Goal: Task Accomplishment & Management: Manage account settings

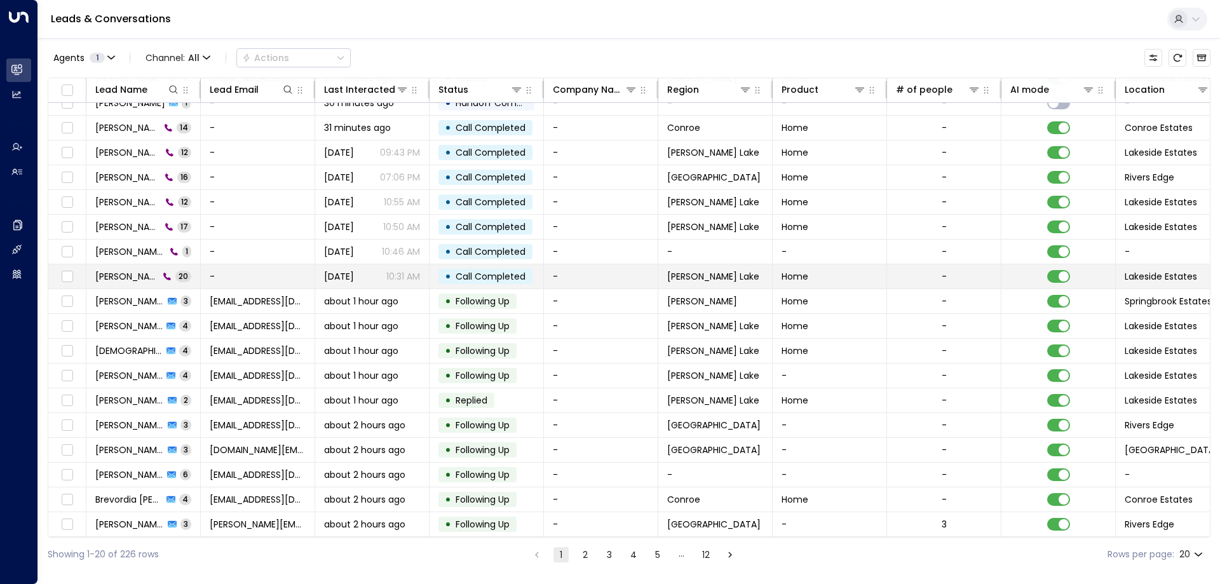
scroll to position [65, 0]
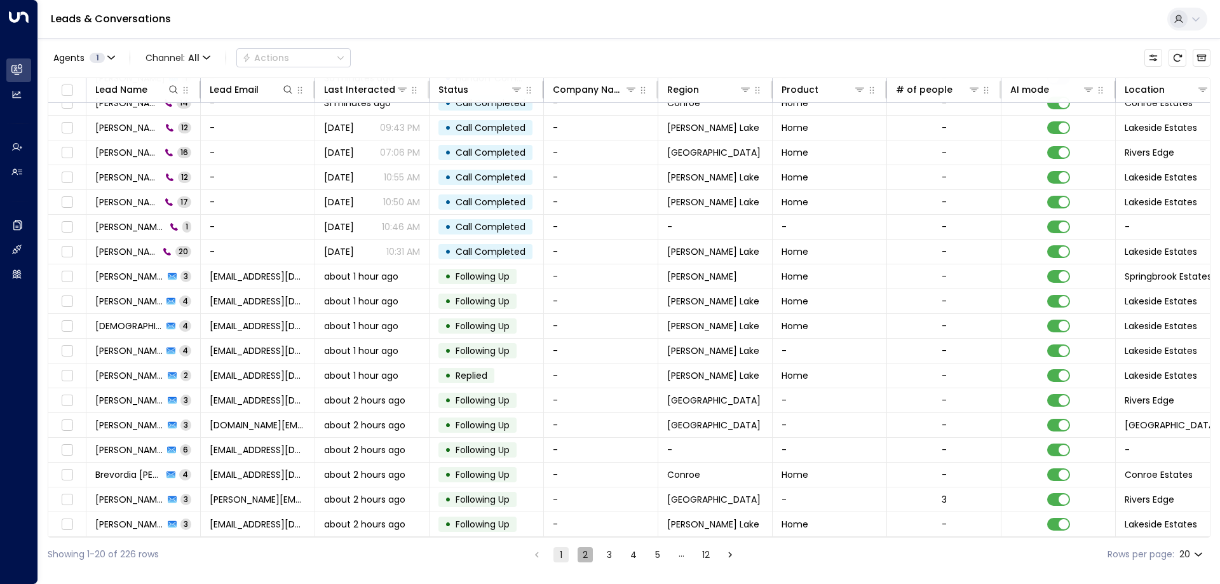
click at [579, 556] on button "2" at bounding box center [585, 554] width 15 height 15
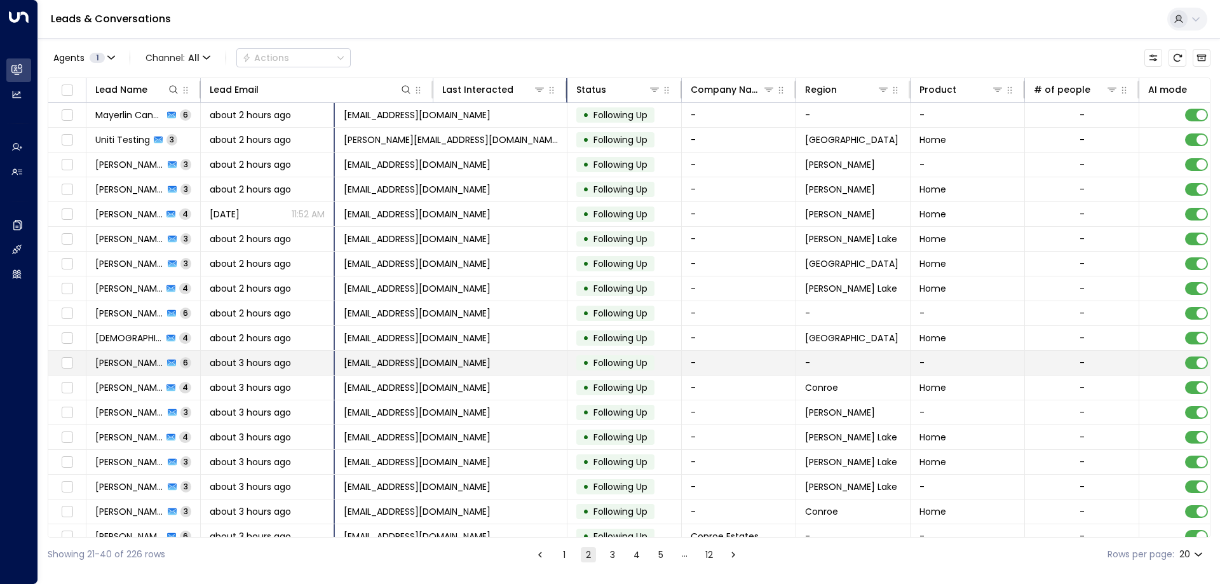
scroll to position [65, 0]
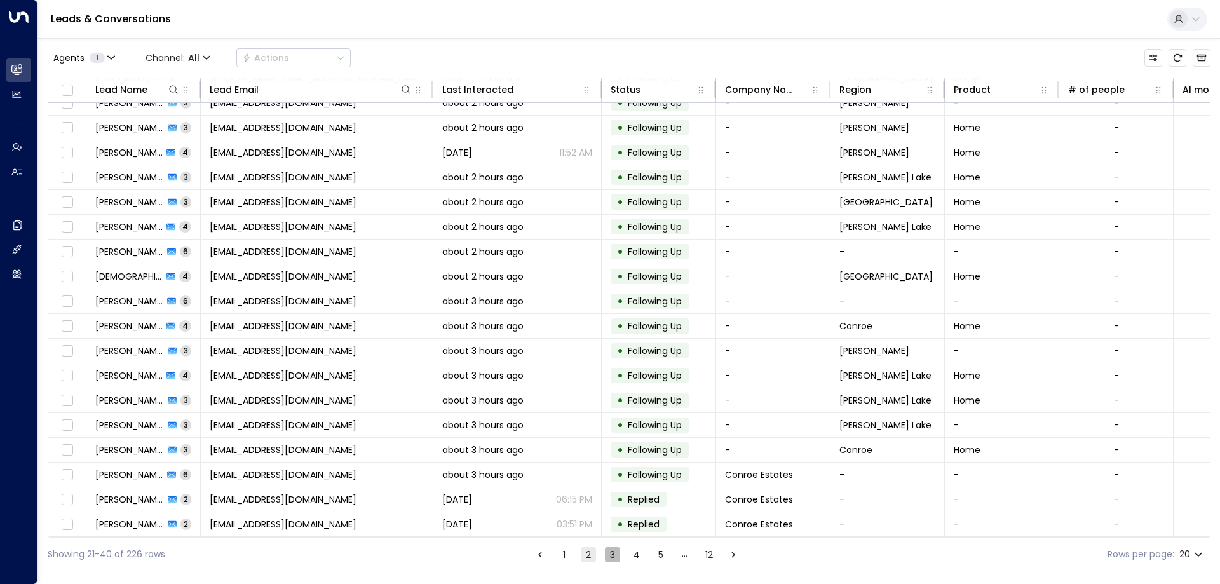
click at [610, 552] on button "3" at bounding box center [612, 554] width 15 height 15
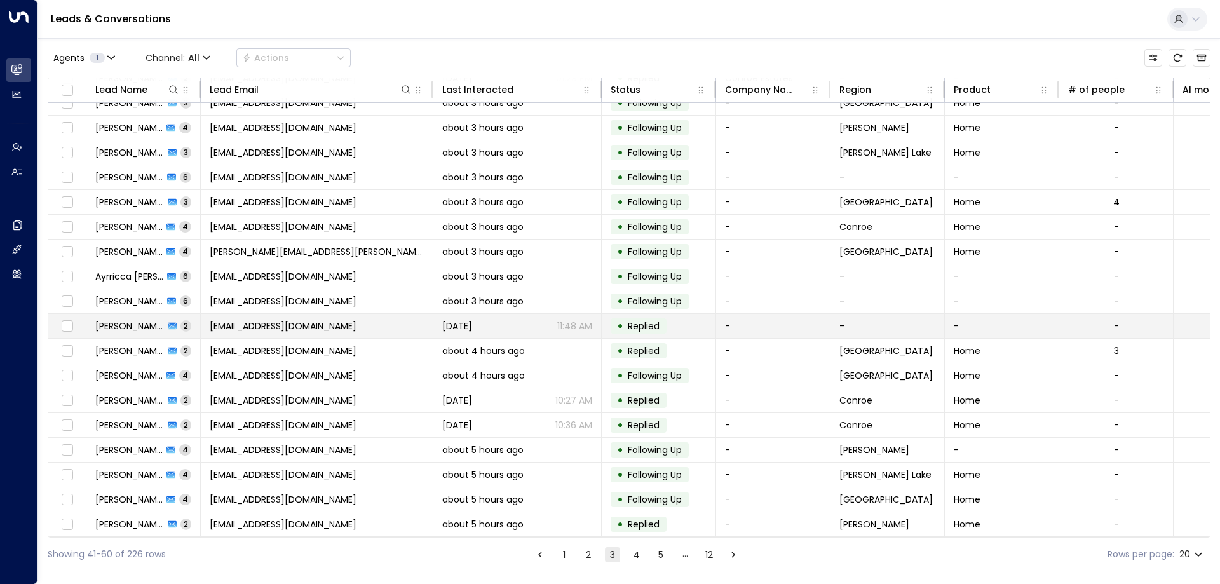
scroll to position [65, 0]
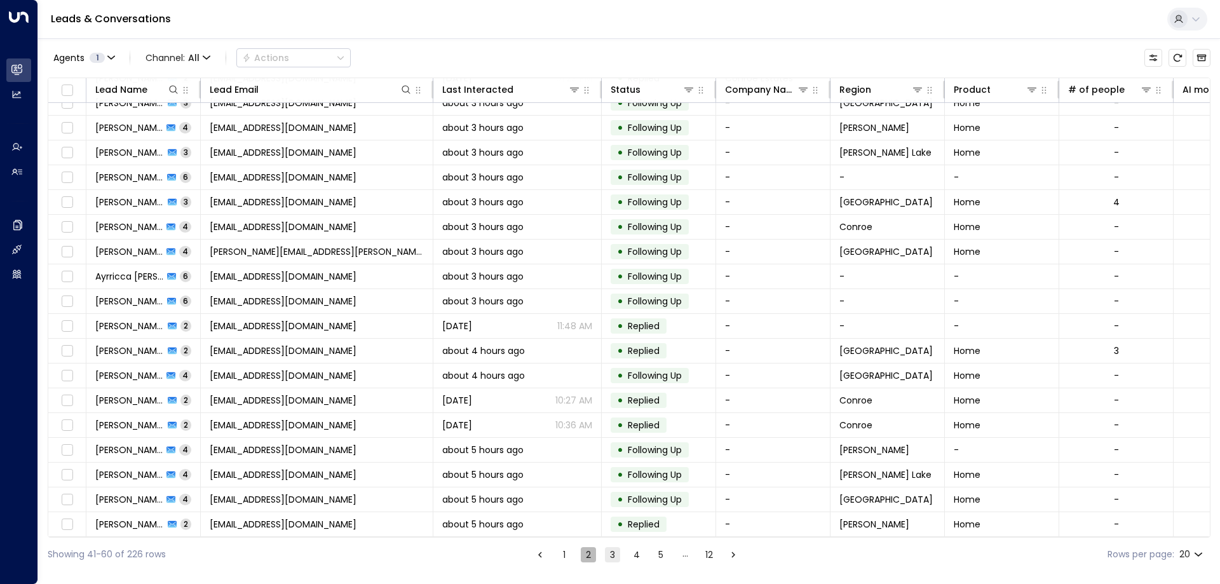
click at [585, 559] on button "2" at bounding box center [588, 554] width 15 height 15
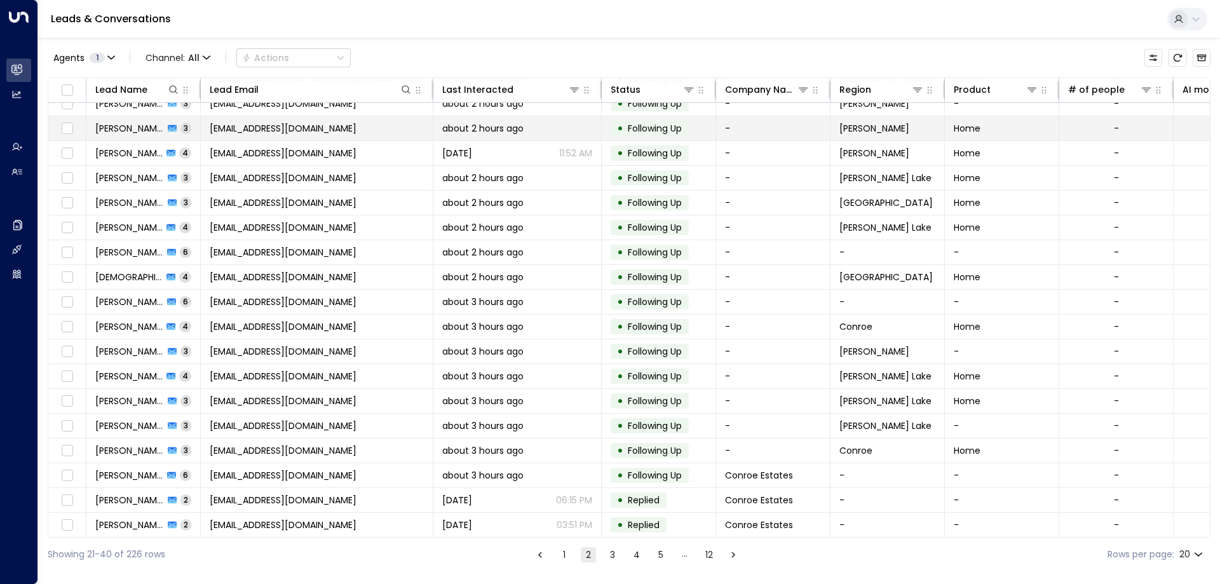
scroll to position [65, 0]
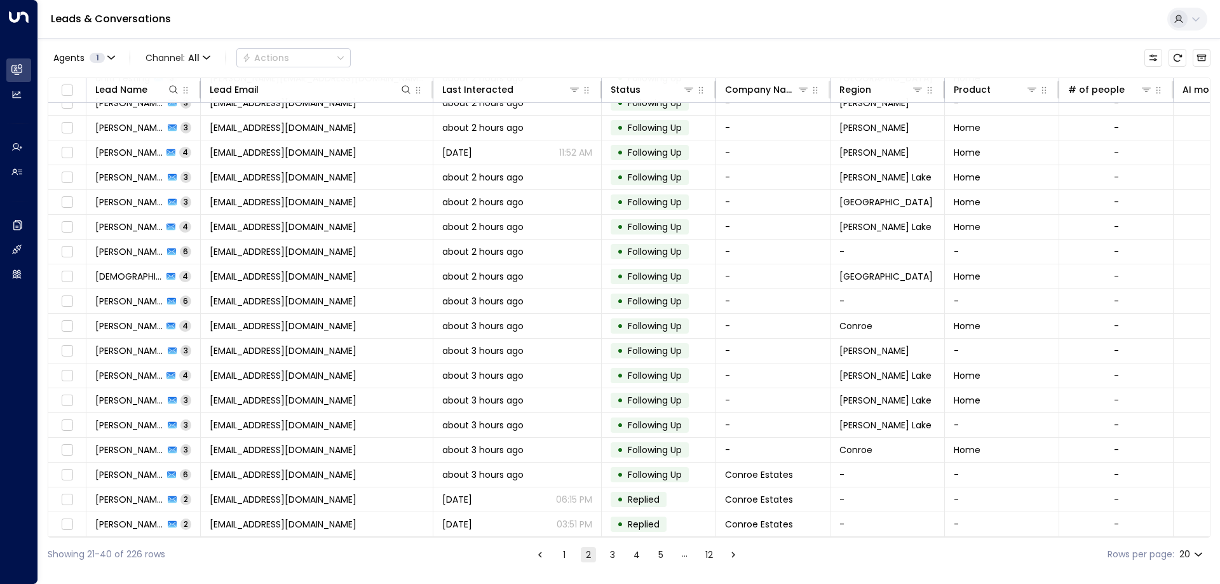
drag, startPoint x: 604, startPoint y: 551, endPoint x: 611, endPoint y: 547, distance: 7.4
click at [605, 551] on button "3" at bounding box center [612, 554] width 15 height 15
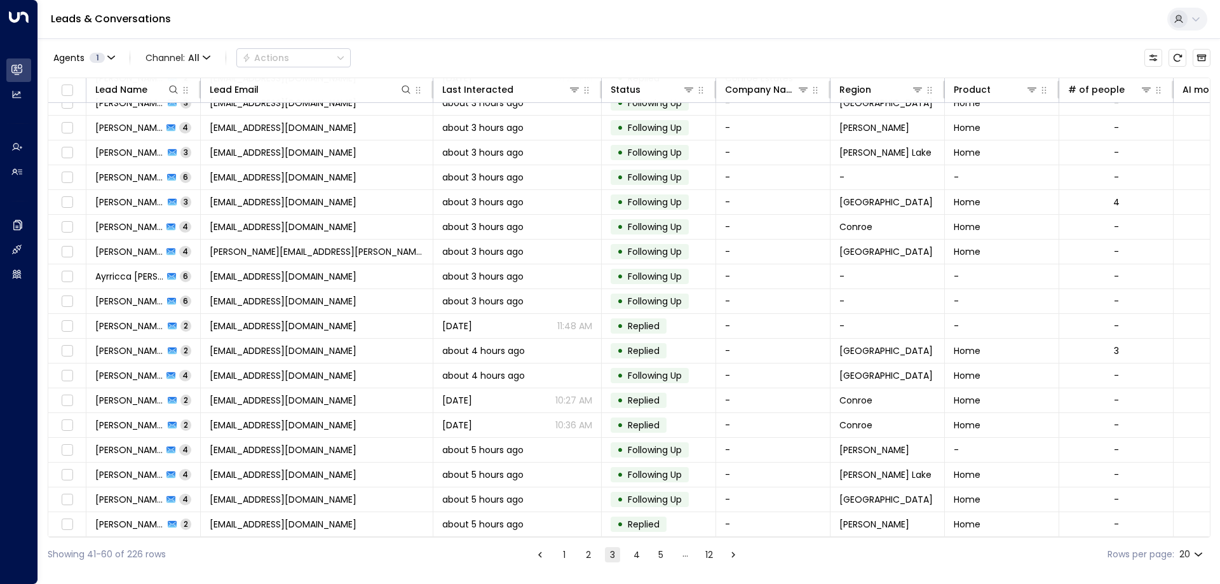
click at [637, 561] on button "4" at bounding box center [636, 554] width 15 height 15
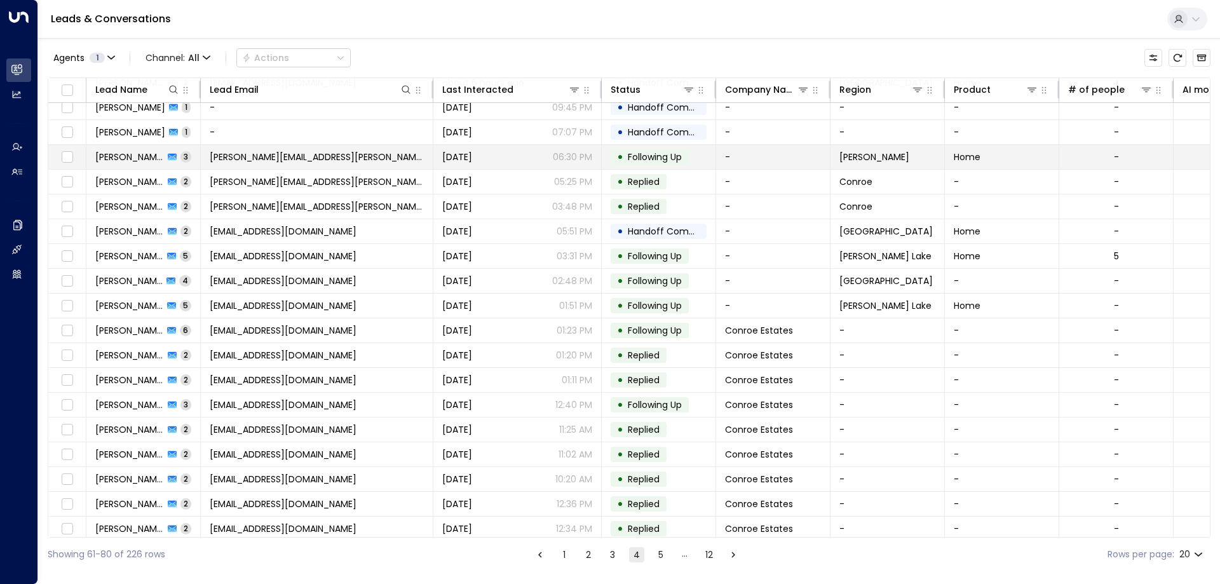
scroll to position [65, 0]
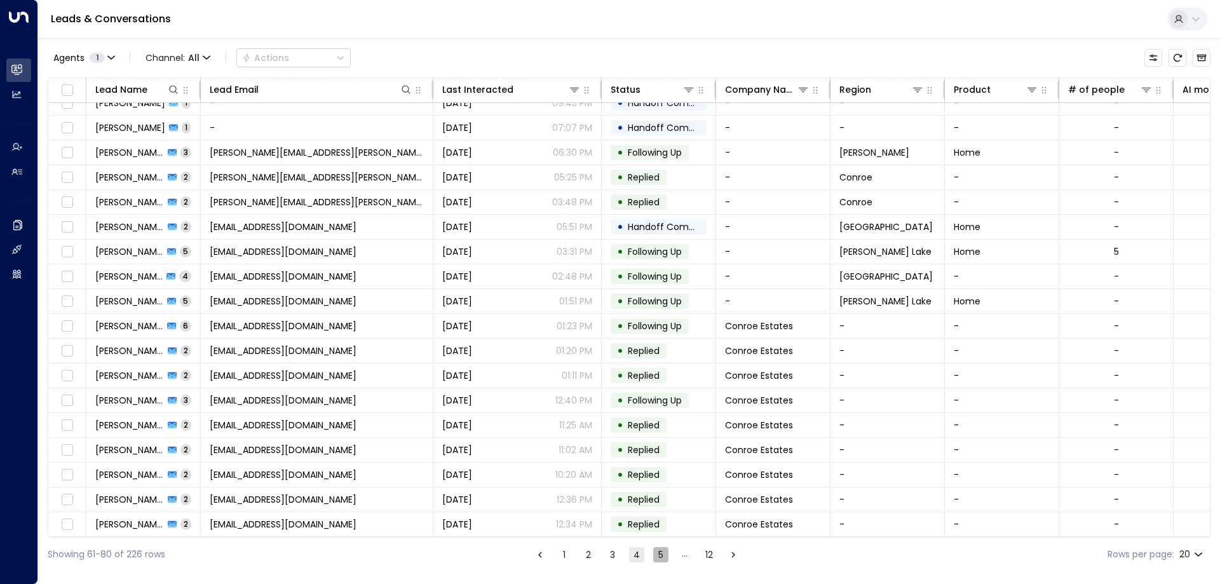
click at [653, 552] on button "5" at bounding box center [660, 554] width 15 height 15
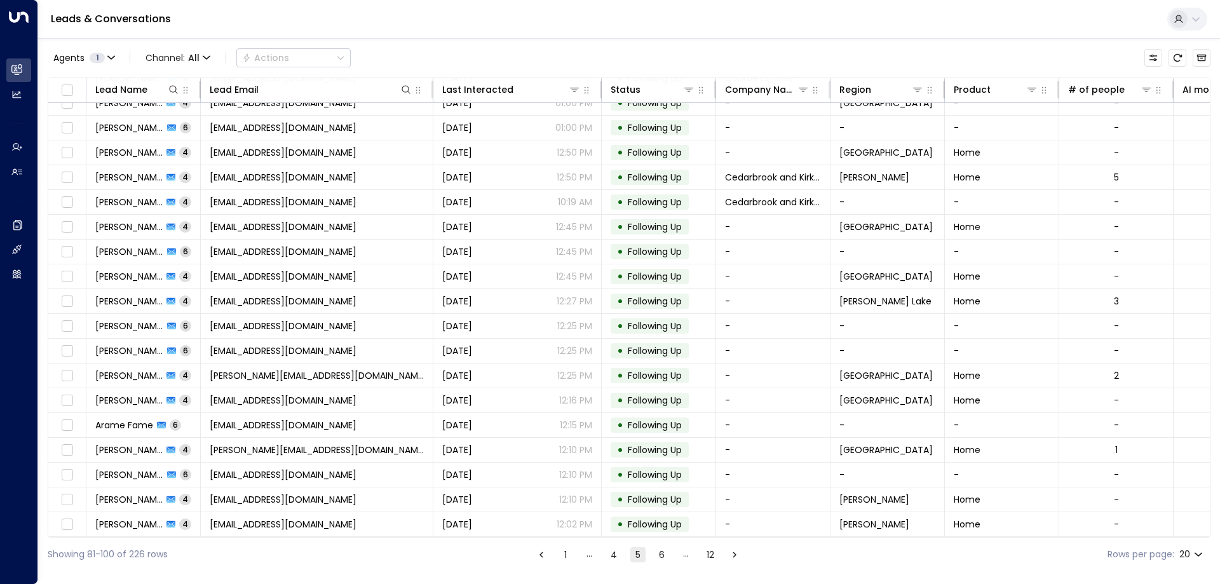
scroll to position [65, 0]
click at [637, 559] on button "5" at bounding box center [637, 554] width 15 height 15
click at [610, 554] on button "4" at bounding box center [613, 554] width 15 height 15
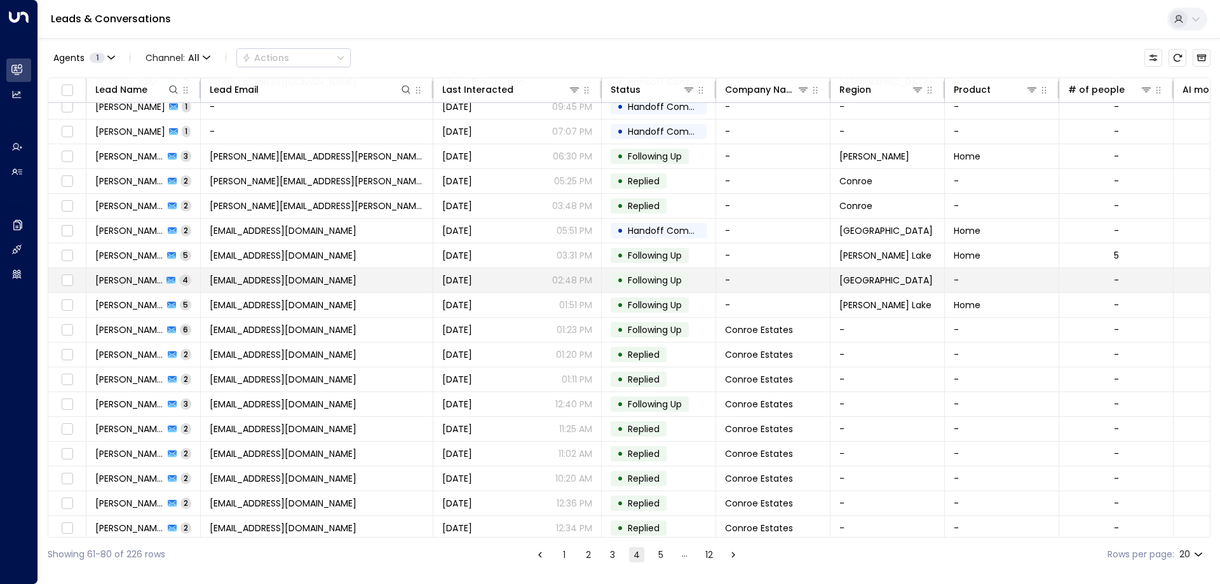
scroll to position [65, 0]
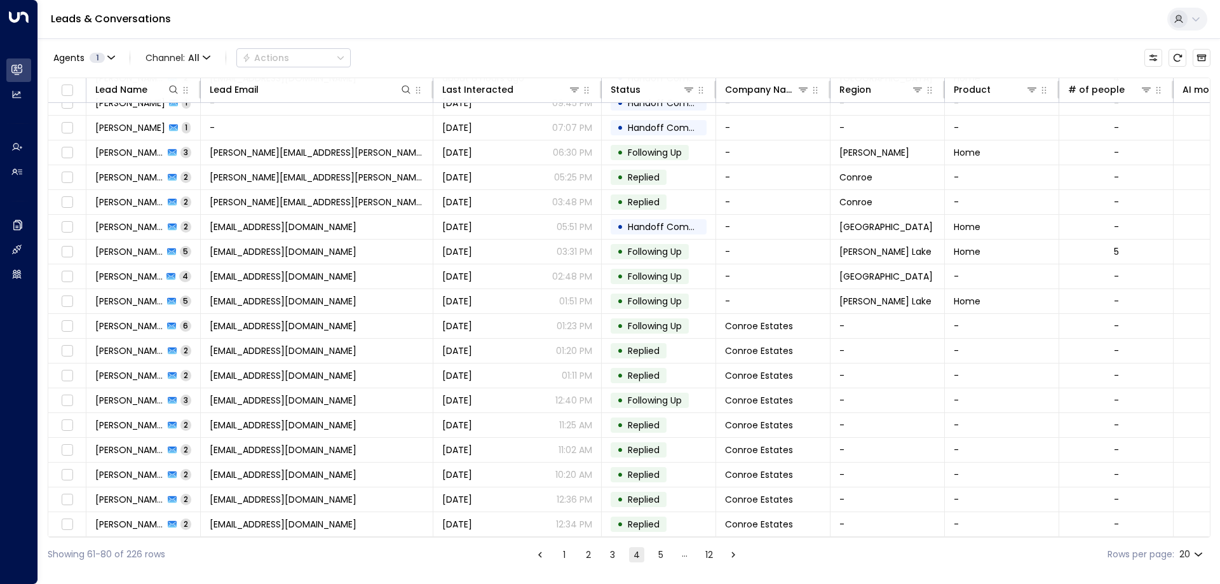
click at [568, 559] on button "1" at bounding box center [564, 554] width 15 height 15
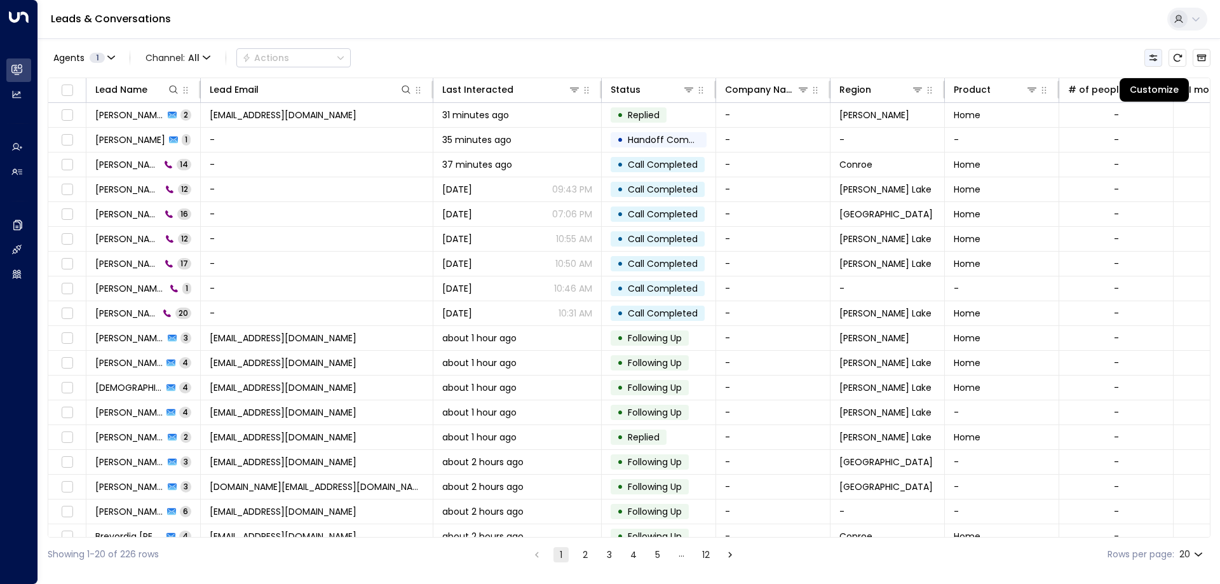
click at [1155, 58] on icon "Customize" at bounding box center [1153, 58] width 10 height 10
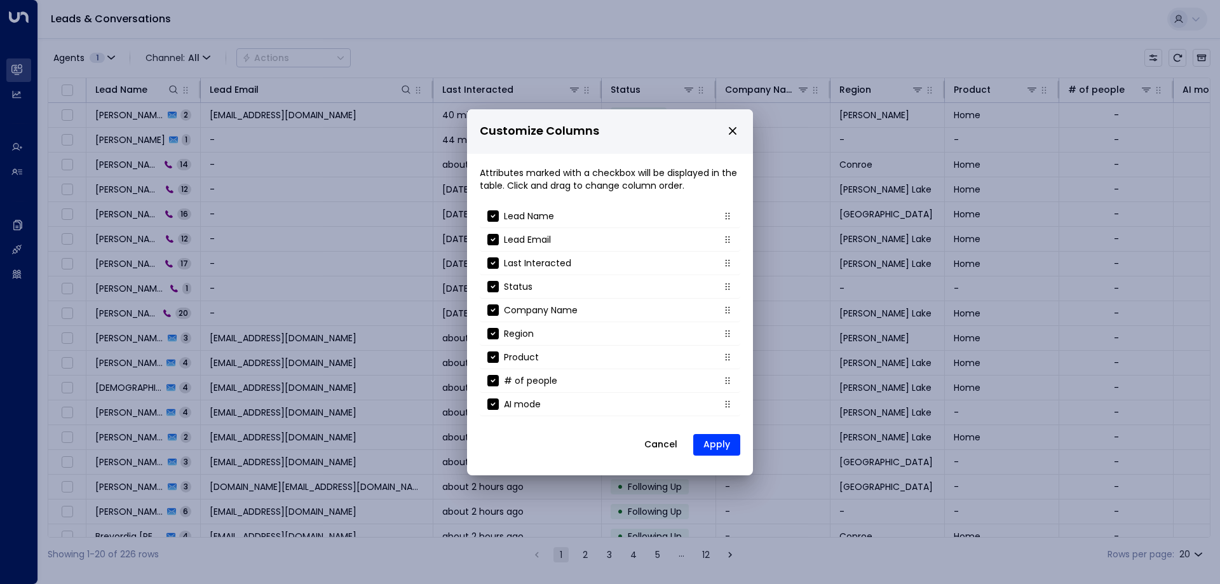
click at [722, 135] on p "Customize Columns" at bounding box center [610, 131] width 261 height 24
click at [728, 131] on icon "close" at bounding box center [732, 130] width 11 height 11
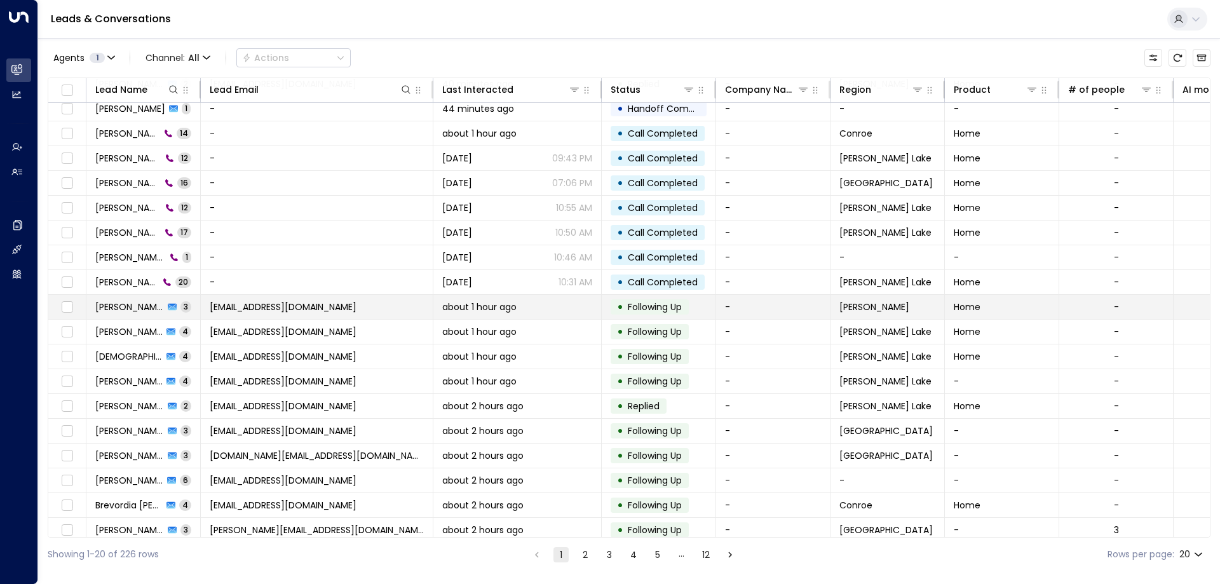
scroll to position [65, 0]
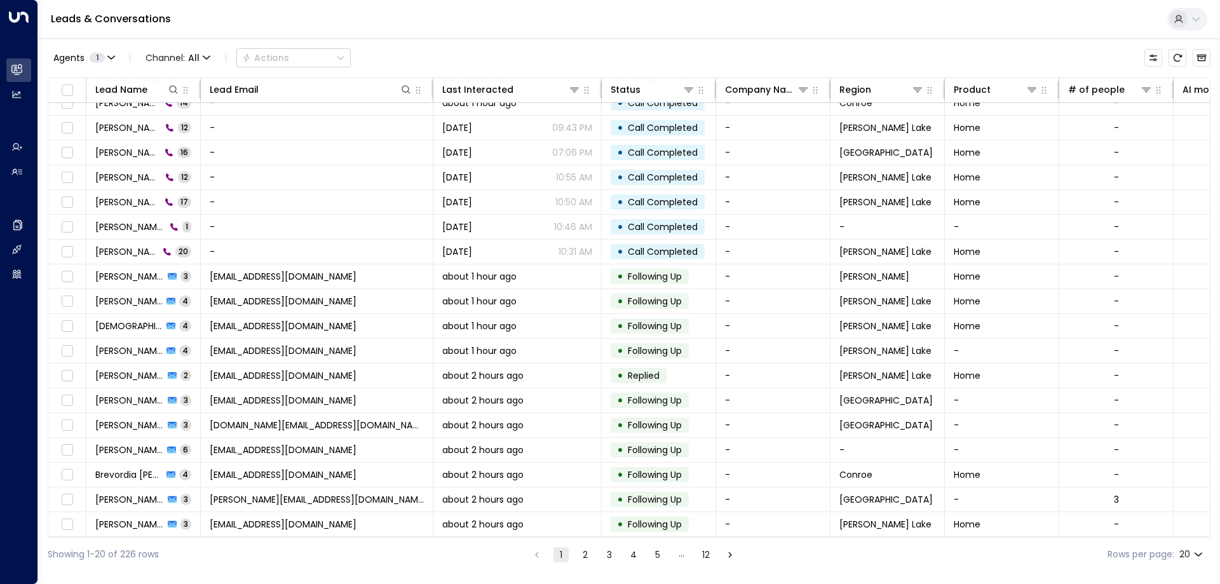
click at [581, 555] on button "2" at bounding box center [585, 554] width 15 height 15
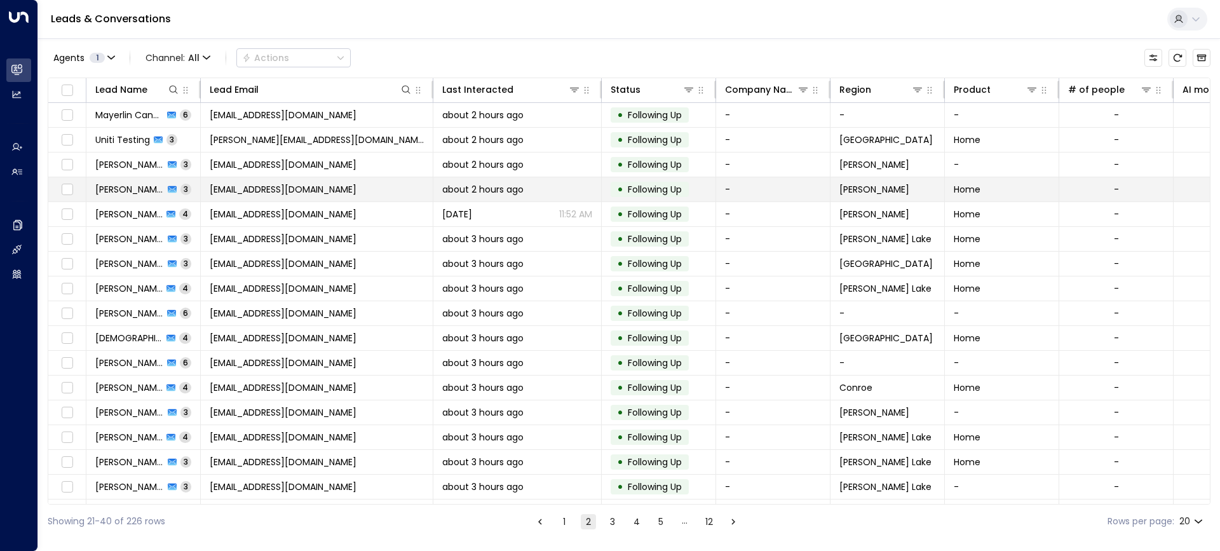
click at [116, 196] on td "[PERSON_NAME] 3" at bounding box center [143, 189] width 114 height 24
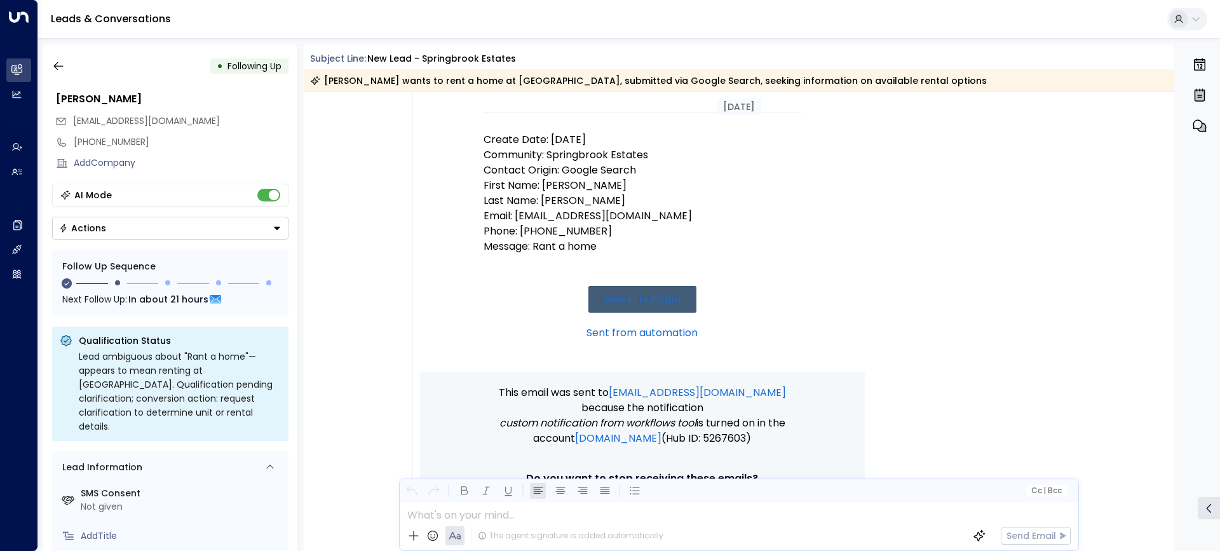
scroll to position [191, 0]
click at [56, 67] on icon "button" at bounding box center [58, 66] width 13 height 13
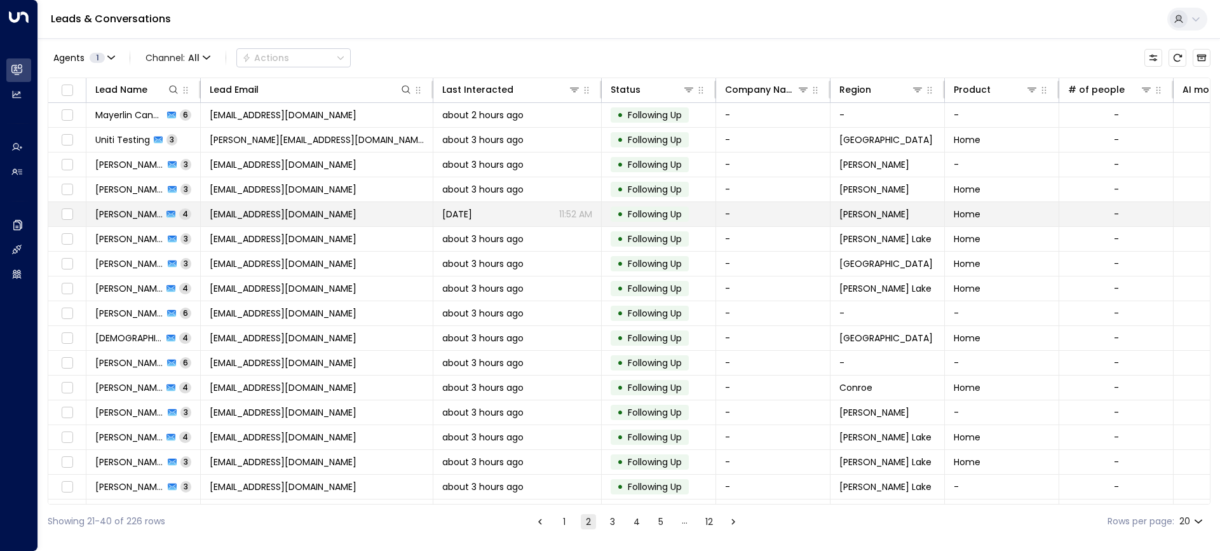
click at [137, 215] on span "[PERSON_NAME]" at bounding box center [128, 214] width 67 height 13
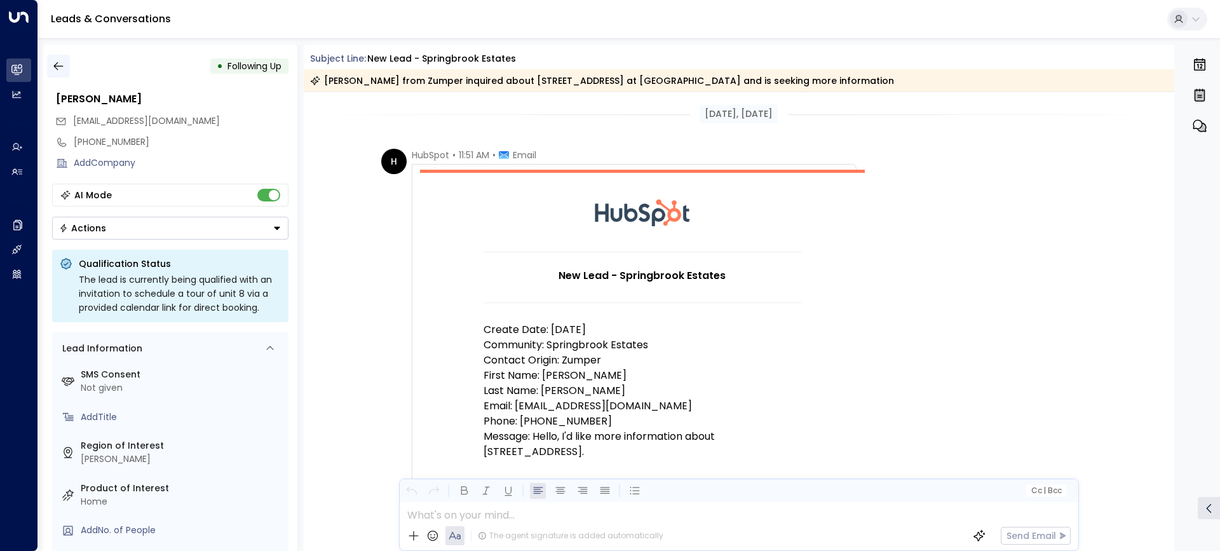
click at [57, 63] on icon "button" at bounding box center [58, 66] width 10 height 8
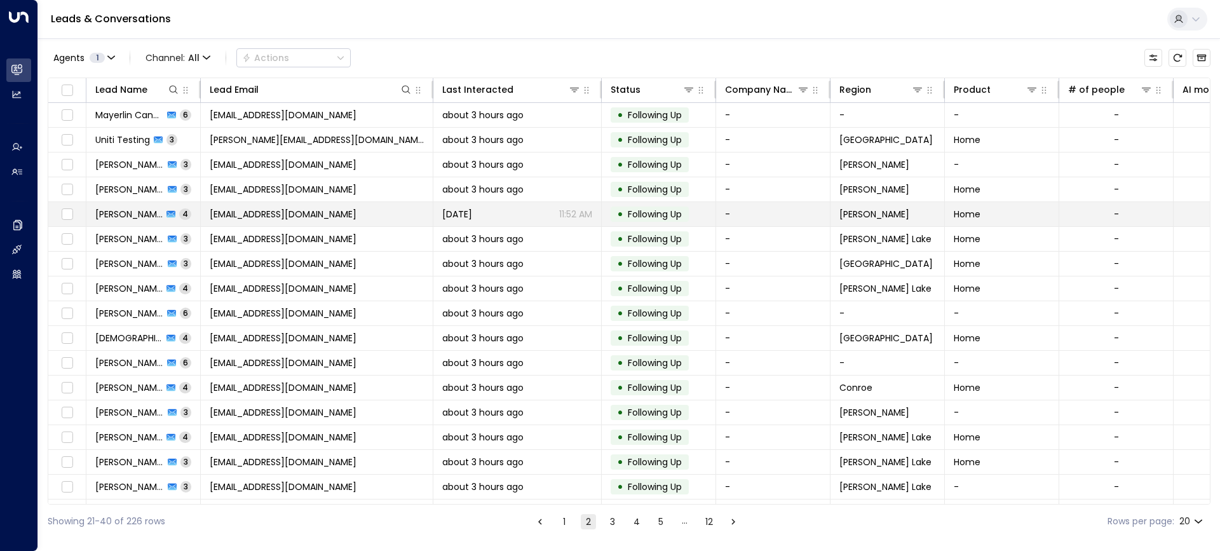
click at [122, 210] on span "[PERSON_NAME]" at bounding box center [128, 214] width 67 height 13
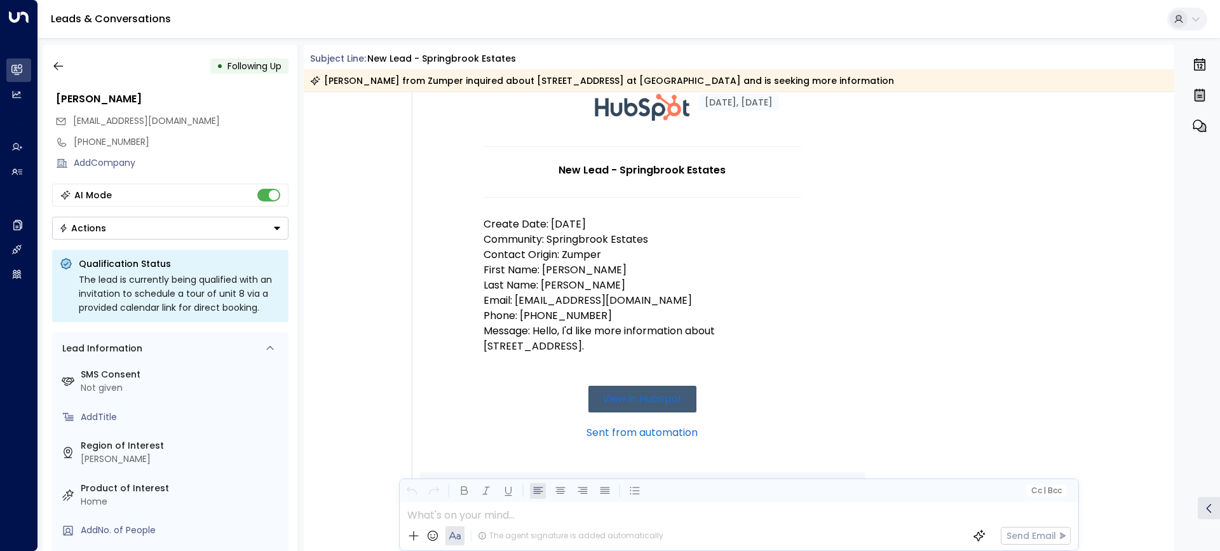
scroll to position [127, 0]
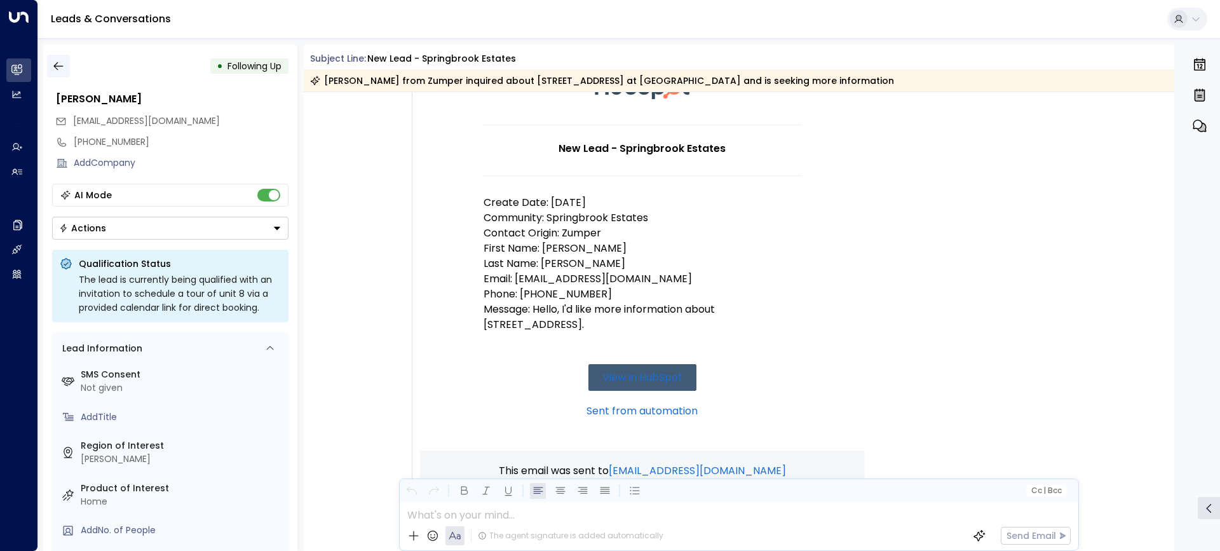
click at [61, 68] on icon "button" at bounding box center [58, 66] width 13 height 13
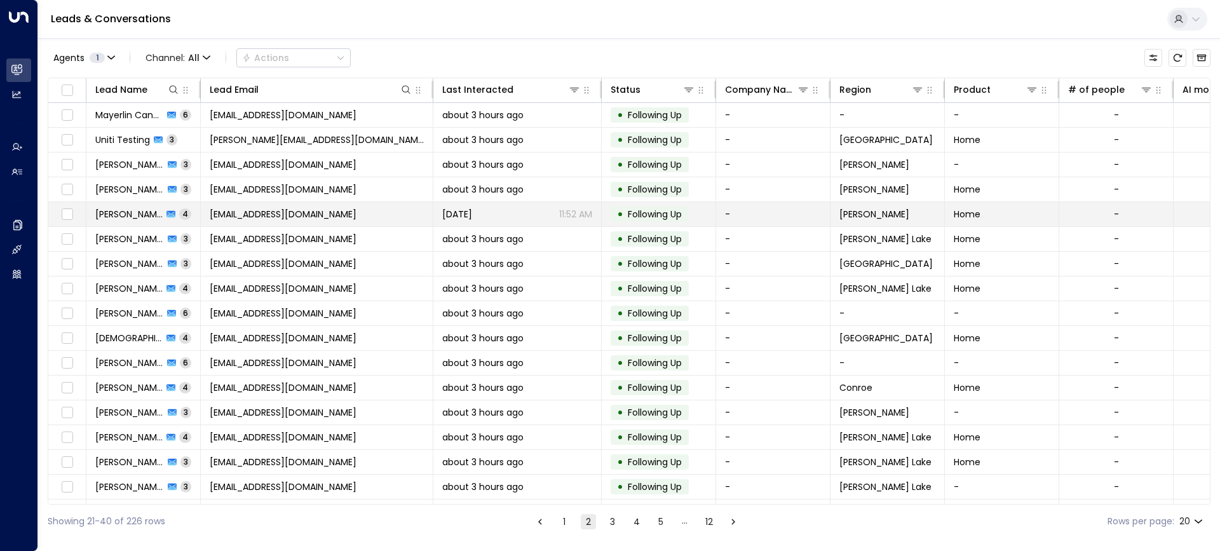
click at [134, 208] on span "[PERSON_NAME]" at bounding box center [128, 214] width 67 height 13
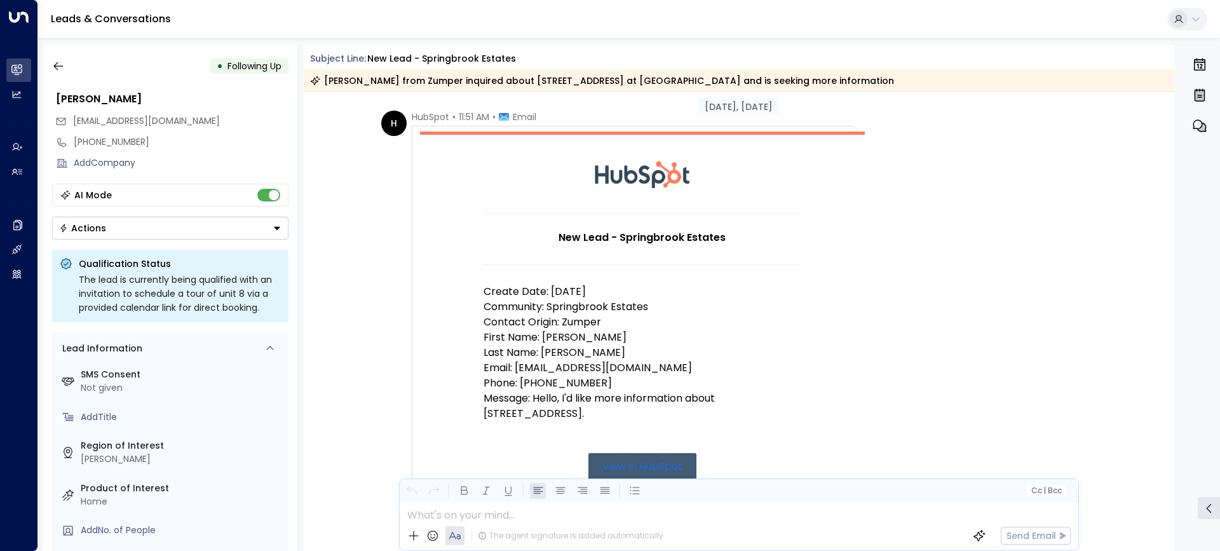
scroll to position [64, 0]
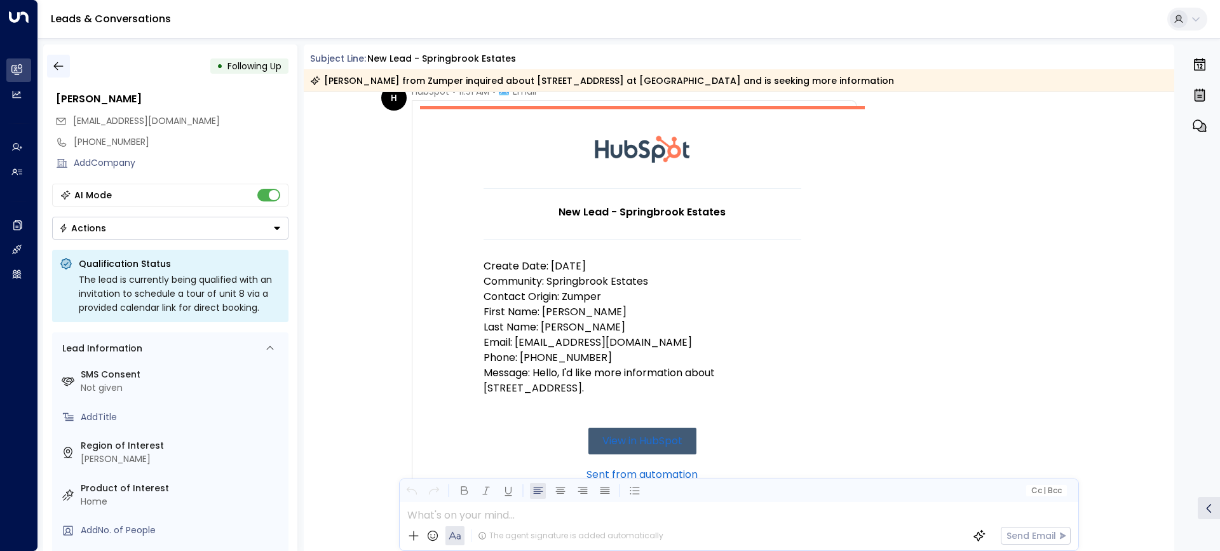
click at [57, 65] on icon "button" at bounding box center [58, 66] width 13 height 13
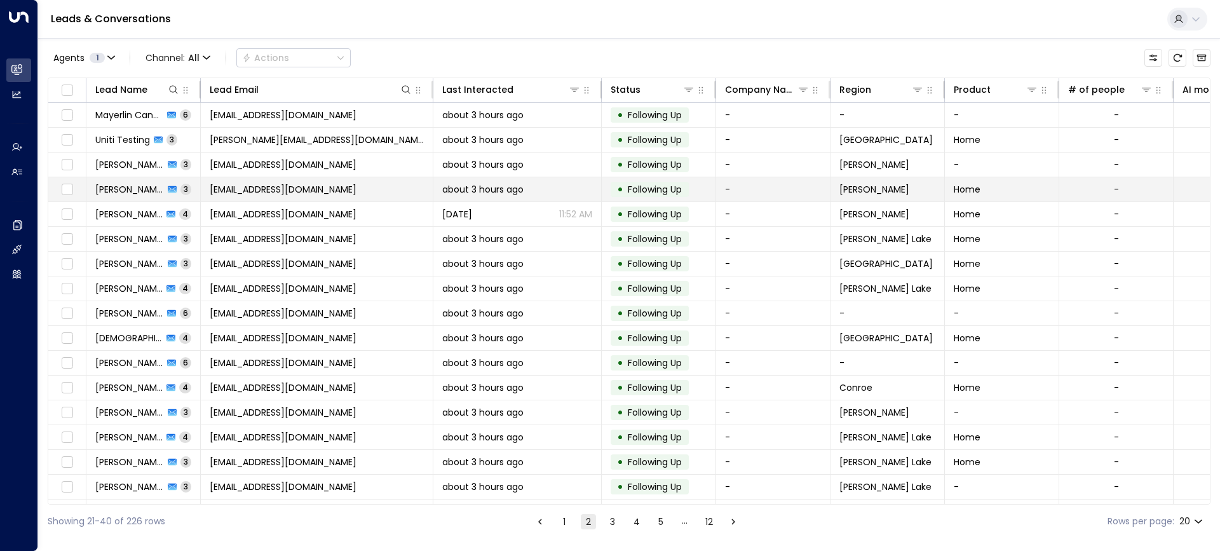
click at [141, 188] on span "[PERSON_NAME]" at bounding box center [129, 189] width 69 height 13
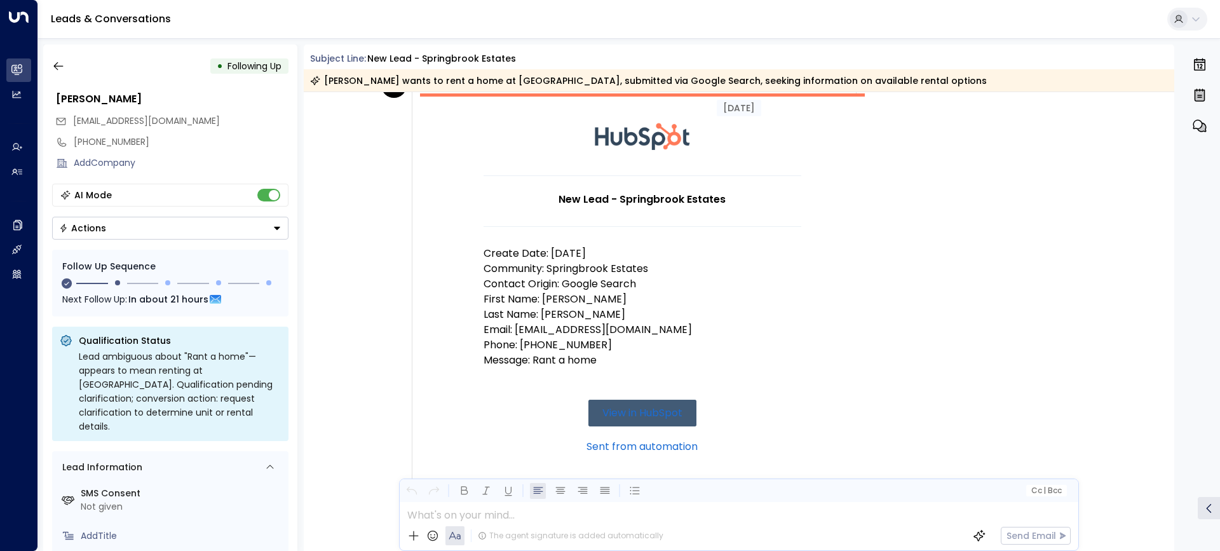
scroll to position [64, 0]
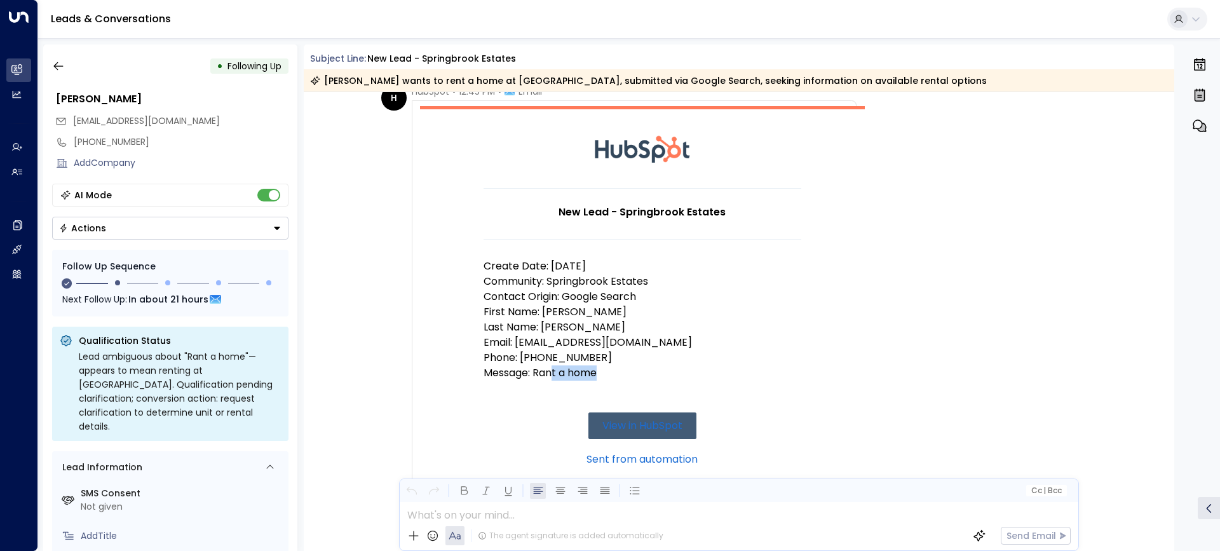
drag, startPoint x: 613, startPoint y: 376, endPoint x: 548, endPoint y: 359, distance: 66.4
click at [552, 373] on p "Message: Rant a home" at bounding box center [643, 372] width 318 height 15
click at [540, 301] on p "Contact Origin: Google Search" at bounding box center [643, 296] width 318 height 15
drag, startPoint x: 550, startPoint y: 263, endPoint x: 580, endPoint y: 276, distance: 32.5
click at [579, 264] on p "Create Date: [DATE]" at bounding box center [643, 266] width 318 height 15
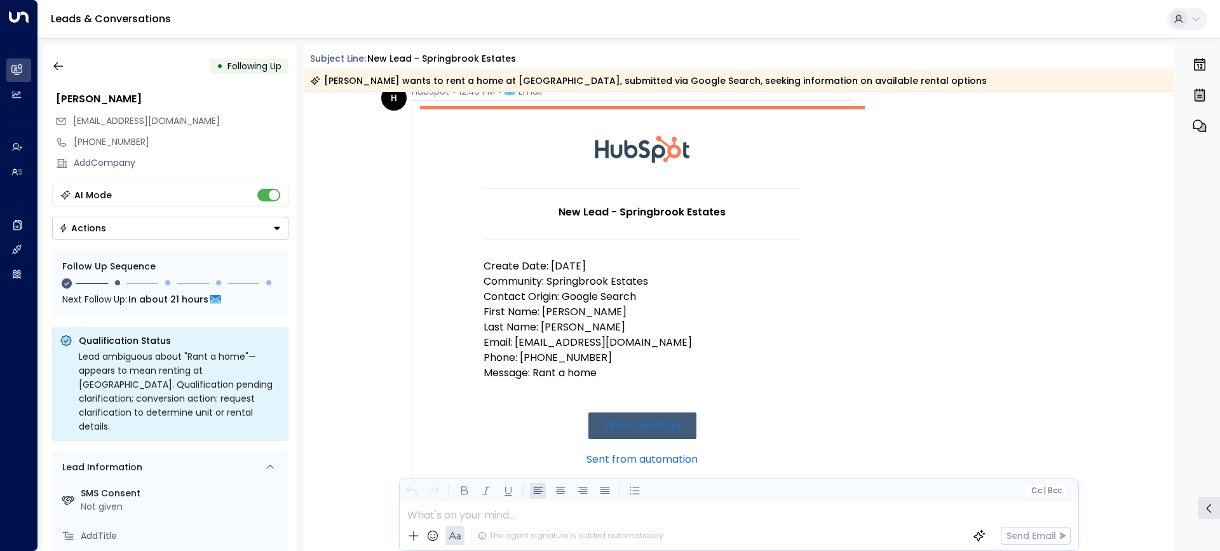
click at [571, 351] on p "Phone: [PHONE_NUMBER]" at bounding box center [643, 357] width 318 height 15
drag, startPoint x: 618, startPoint y: 374, endPoint x: 486, endPoint y: 373, distance: 132.2
click at [486, 373] on p "Message: Rant a home" at bounding box center [643, 372] width 318 height 15
click at [470, 358] on td "New Lead - Springbrook Estates Create Date: [DATE] Community: Springbrook Estat…" at bounding box center [642, 302] width 445 height 393
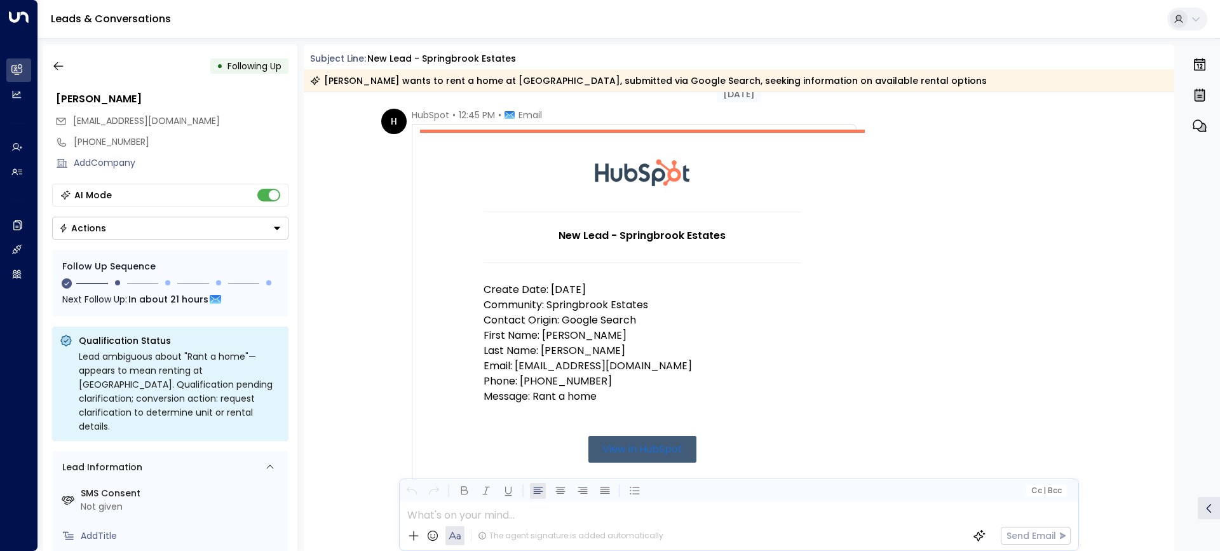
scroll to position [0, 0]
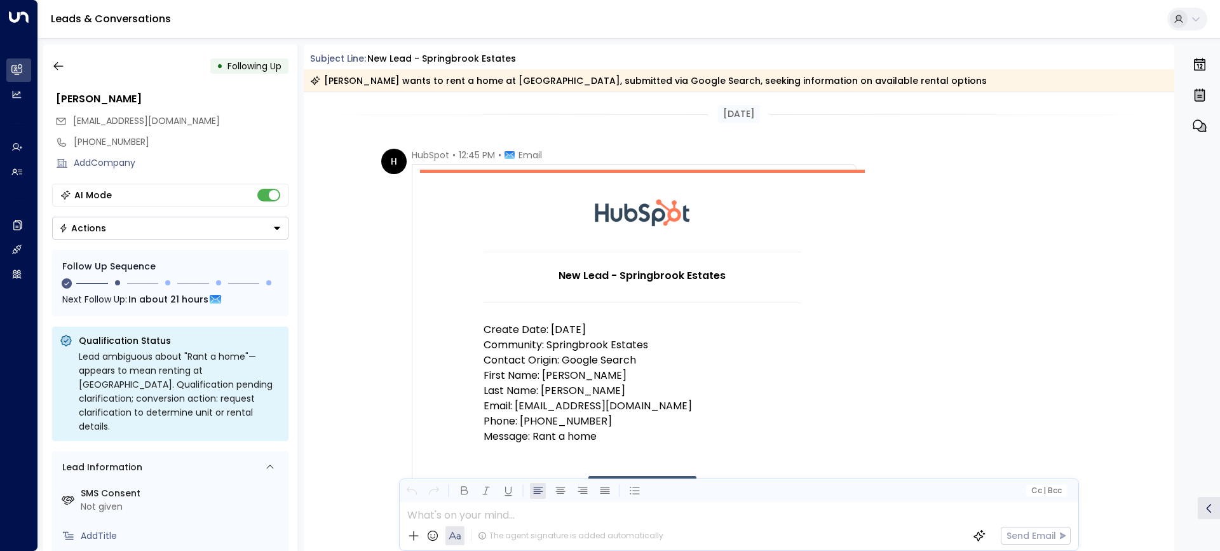
click at [404, 297] on div "H HubSpot • 12:45 PM • Email New Lead - Springbrook Estates Create Date: [DATE]…" at bounding box center [618, 487] width 475 height 676
click at [391, 302] on div "H HubSpot • 12:45 PM • Email New Lead - Springbrook Estates Create Date: [DATE]…" at bounding box center [618, 487] width 475 height 676
click at [65, 66] on button "button" at bounding box center [58, 66] width 23 height 23
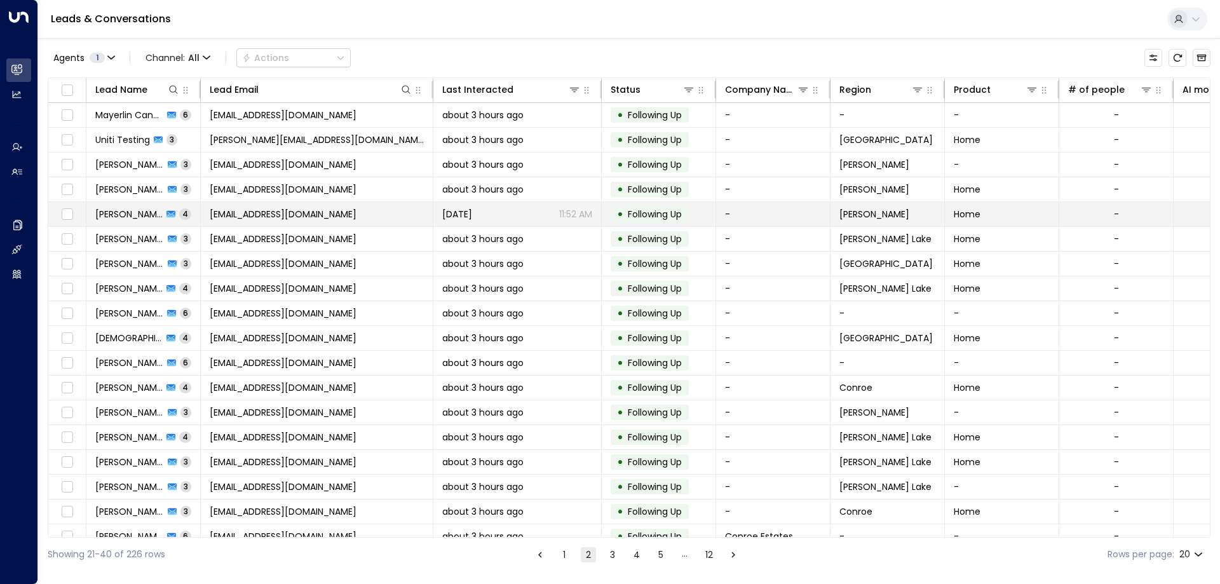
click at [302, 214] on span "[EMAIL_ADDRESS][DOMAIN_NAME]" at bounding box center [283, 214] width 147 height 13
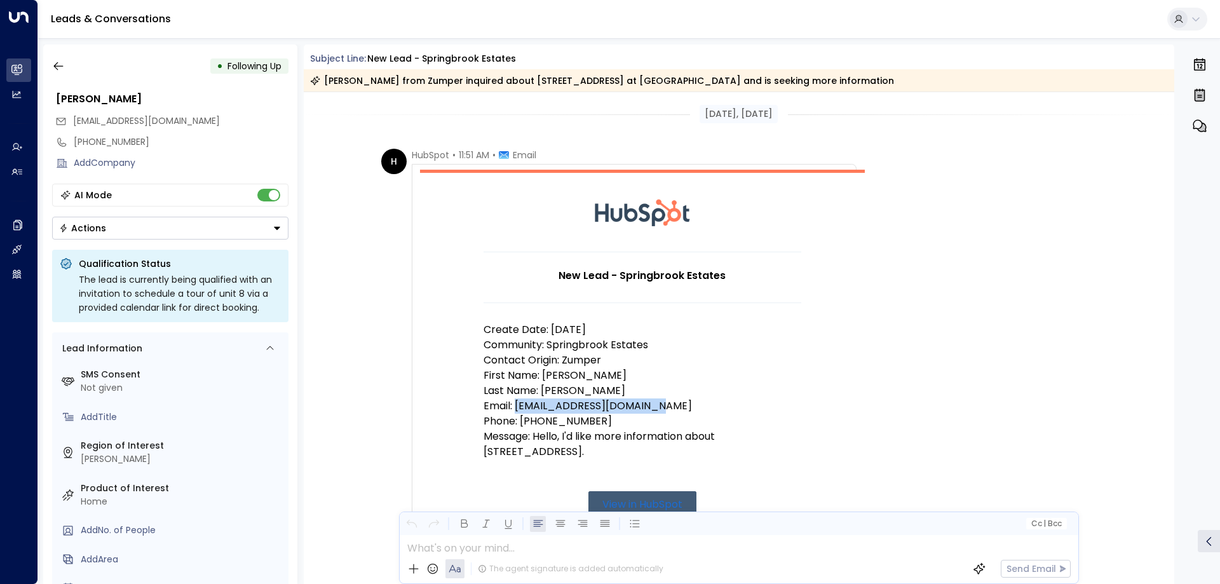
drag, startPoint x: 517, startPoint y: 405, endPoint x: 667, endPoint y: 409, distance: 150.0
click at [667, 409] on p "Email: [EMAIL_ADDRESS][DOMAIN_NAME]" at bounding box center [643, 405] width 318 height 15
click at [974, 245] on div "H HubSpot • 11:51 AM • Email New Lead - Springbrook Estates Create Date: 8/11/2…" at bounding box center [741, 494] width 720 height 691
